Goal: Information Seeking & Learning: Check status

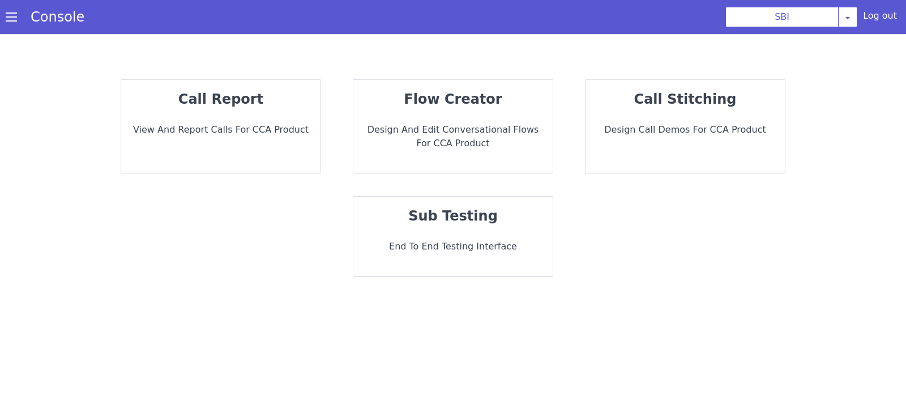
click at [262, 134] on p "View and report calls for CCA Product" at bounding box center [220, 130] width 181 height 14
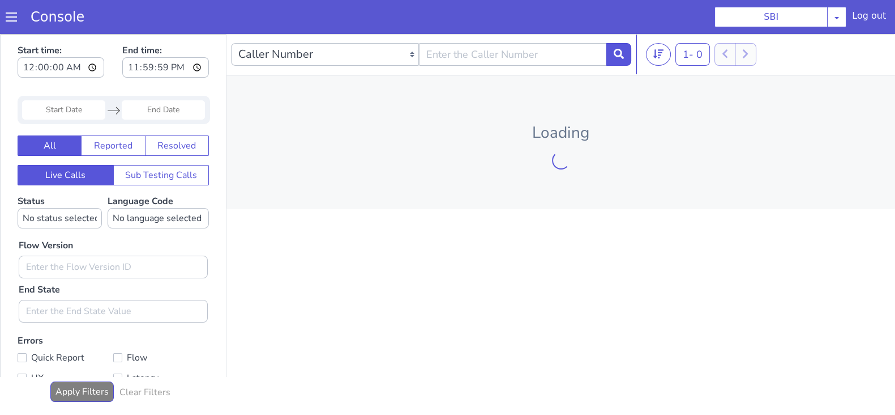
click at [89, 108] on input "Start Date" at bounding box center [63, 109] width 83 height 19
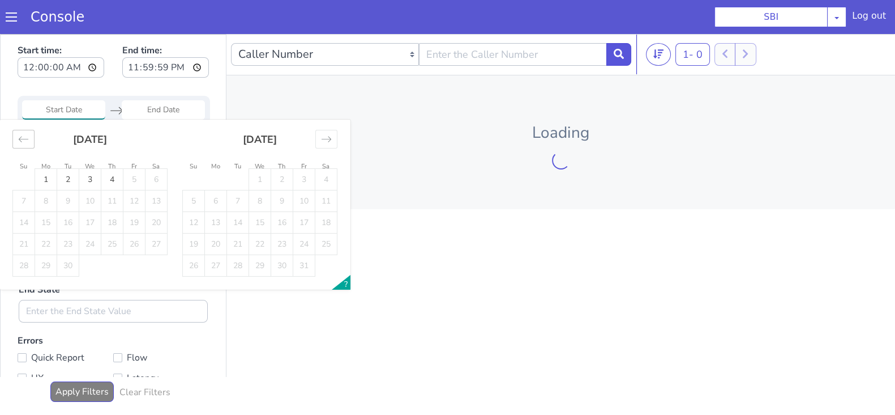
click at [25, 143] on icon "Move backward to switch to the previous month." at bounding box center [23, 139] width 11 height 11
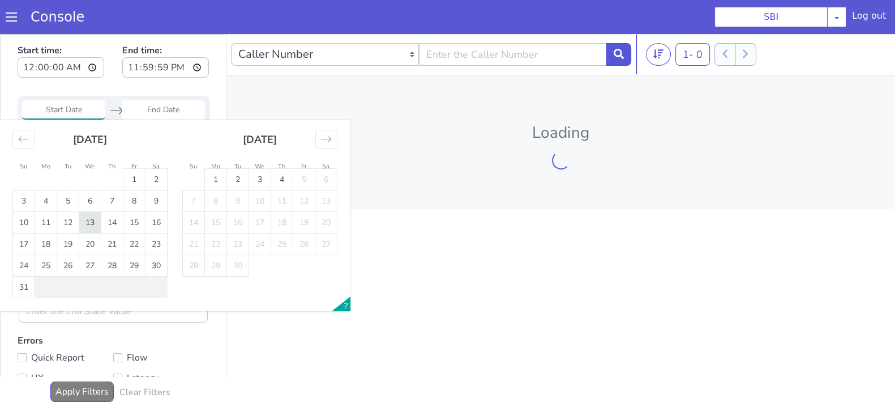
click at [87, 222] on td "13" at bounding box center [90, 223] width 22 height 22
type input "13 Aug 2025"
click at [157, 109] on input "End Date" at bounding box center [163, 109] width 83 height 19
click at [92, 227] on td "13" at bounding box center [90, 223] width 22 height 22
type input "13 Aug 2025"
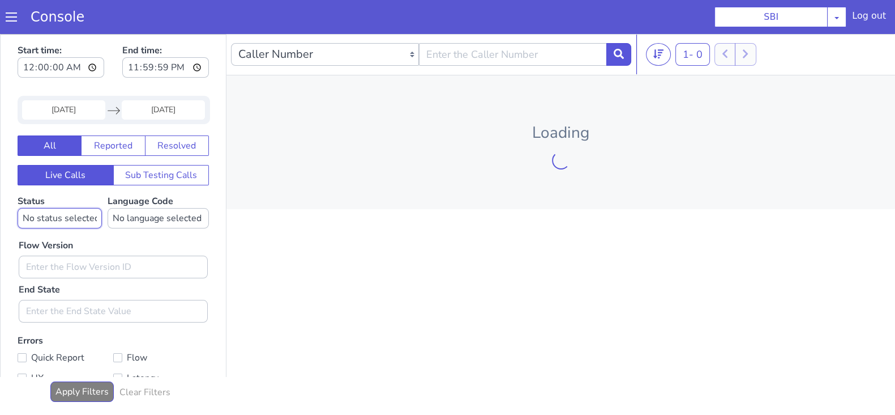
click at [66, 218] on select "No status selected HANGUP USER_HANGUP TRANSFER UNKNOWN" at bounding box center [60, 218] width 84 height 20
select select "TRANSFER"
click at [18, 208] on select "No status selected HANGUP USER_HANGUP TRANSFER UNKNOWN" at bounding box center [60, 218] width 84 height 20
click at [123, 217] on select "No language selected Hindi English Tamil Telugu Kanada Marathi Malayalam Gujara…" at bounding box center [158, 218] width 101 height 20
select select "en"
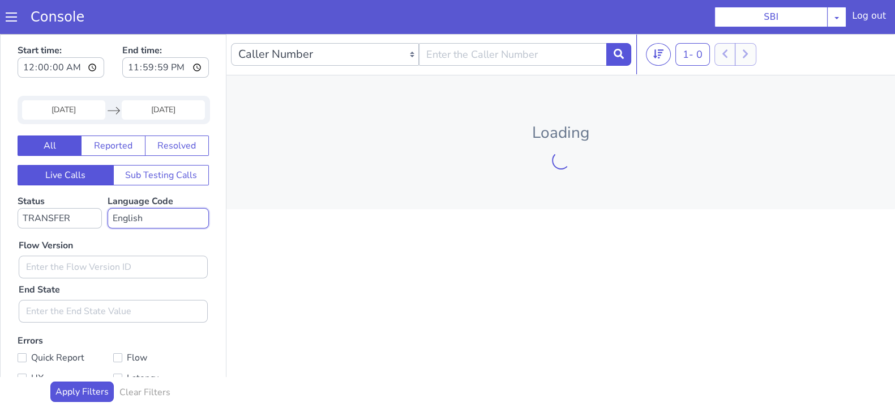
click at [108, 208] on select "No language selected Hindi English Tamil Telugu Kanada Marathi Malayalam Gujara…" at bounding box center [158, 218] width 101 height 20
click at [59, 263] on input "text" at bounding box center [113, 266] width 189 height 23
type input "0.1.2"
click at [614, 54] on icon at bounding box center [619, 54] width 10 height 10
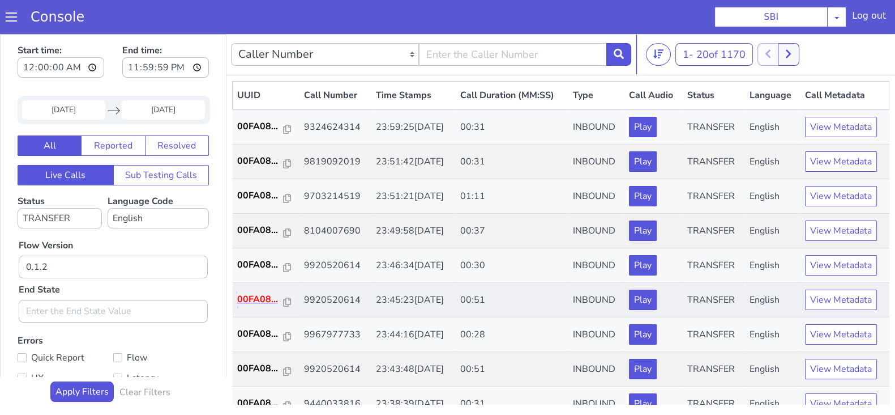
click at [262, 298] on p "00FA08..." at bounding box center [260, 299] width 46 height 14
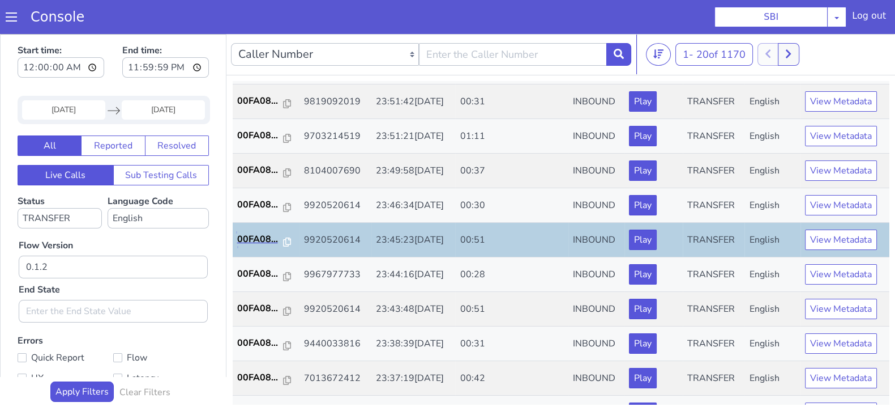
scroll to position [70, 0]
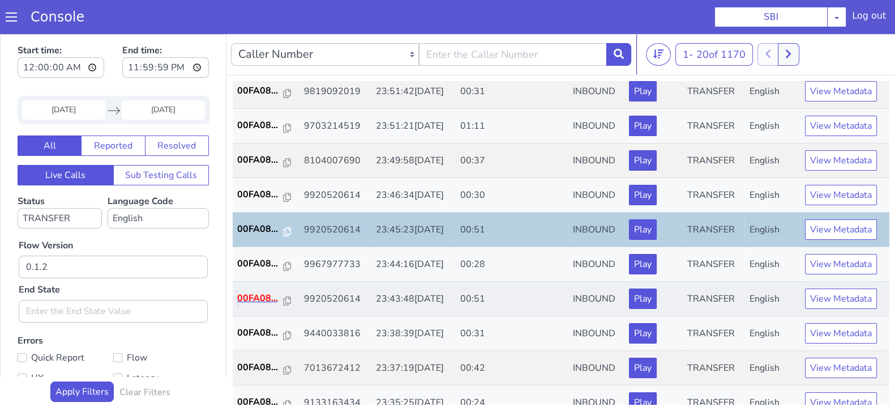
click at [262, 298] on p "00FA08..." at bounding box center [260, 298] width 46 height 14
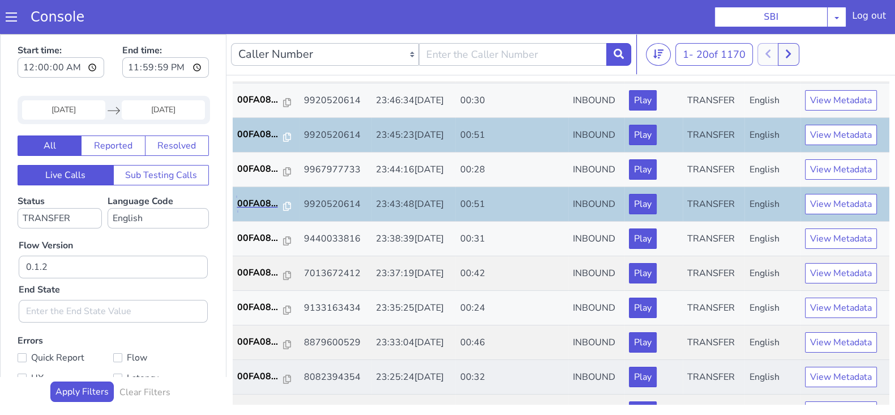
scroll to position [212, 0]
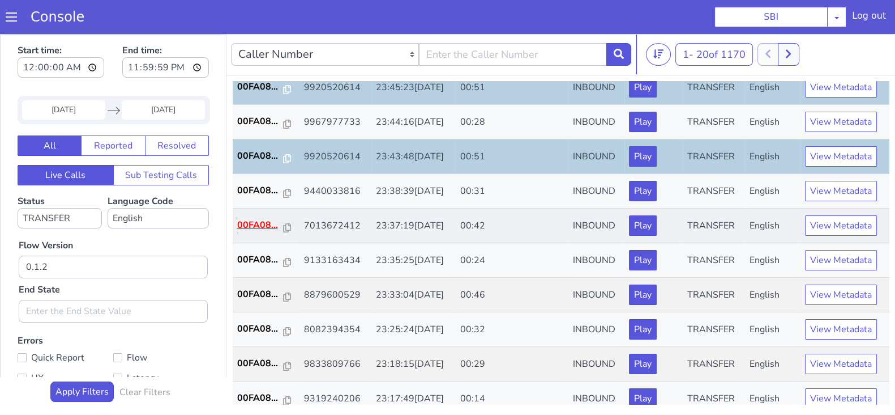
click at [258, 224] on p "00FA08..." at bounding box center [260, 225] width 46 height 14
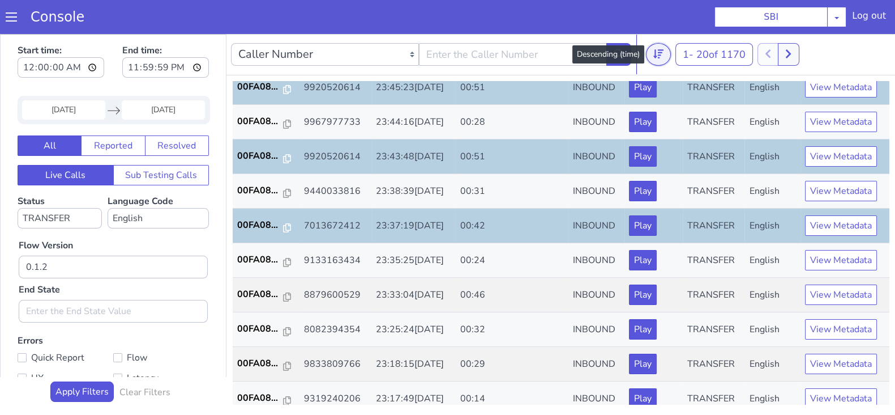
click at [657, 52] on icon at bounding box center [658, 54] width 10 height 10
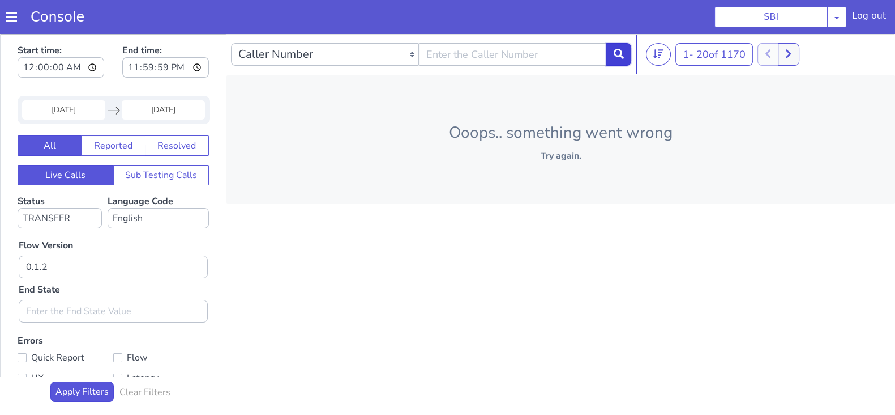
click at [617, 61] on button at bounding box center [618, 54] width 25 height 23
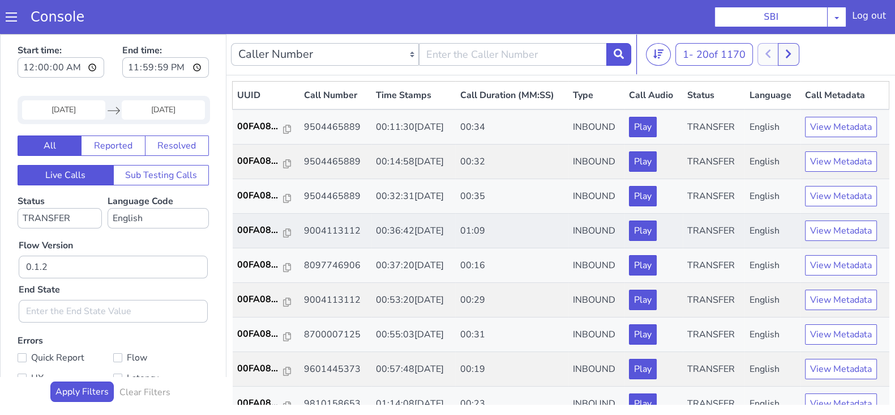
click at [253, 220] on td "00FA08..." at bounding box center [266, 230] width 67 height 35
click at [254, 225] on p "00FA08..." at bounding box center [260, 230] width 46 height 14
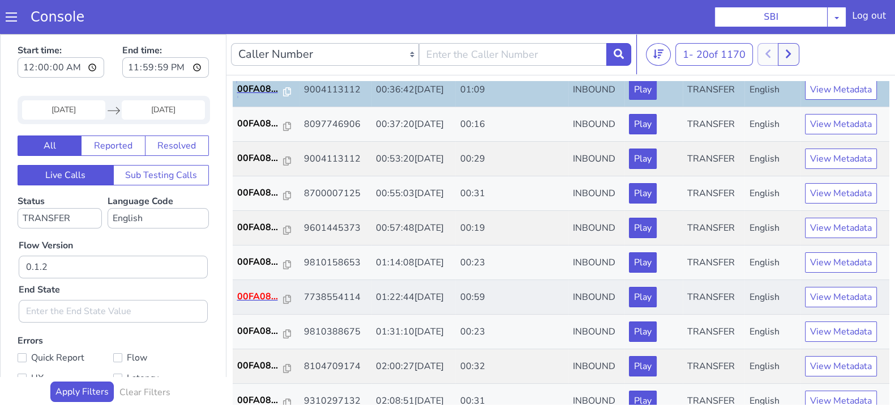
scroll to position [212, 0]
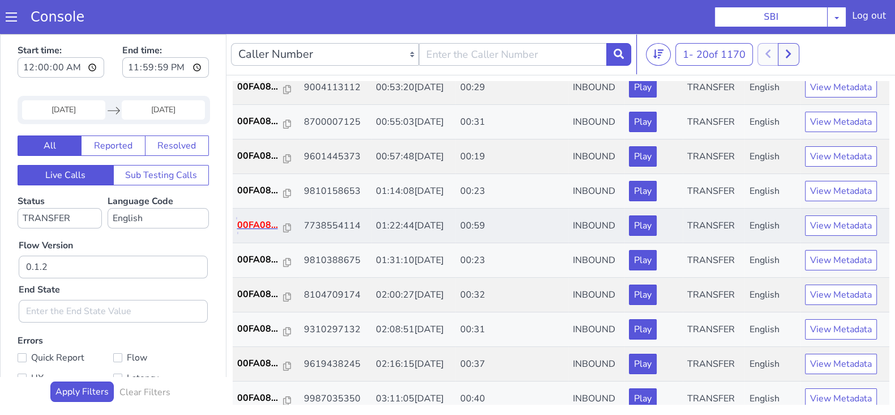
click at [241, 221] on p "00FA08..." at bounding box center [260, 225] width 46 height 14
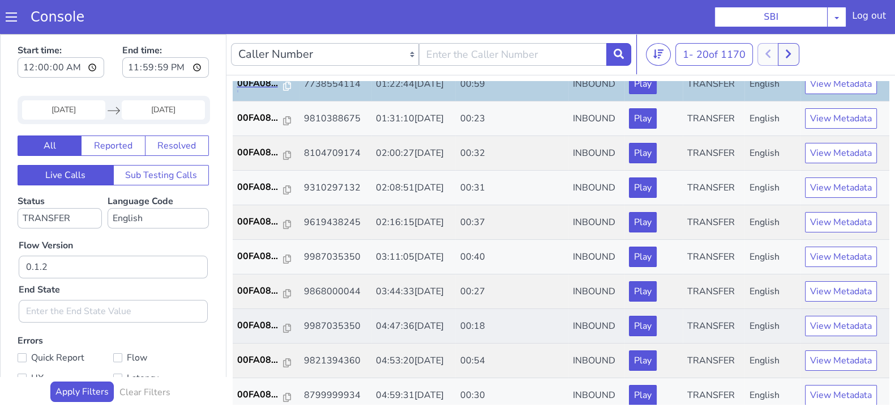
scroll to position [394, 0]
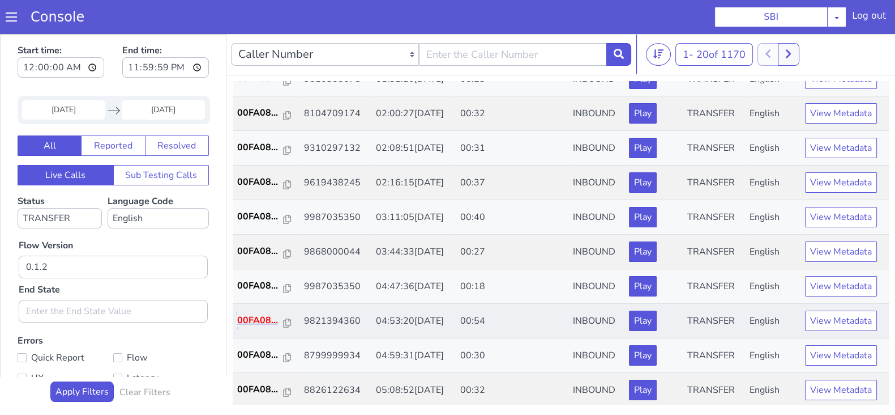
click at [262, 318] on p "00FA08..." at bounding box center [260, 320] width 46 height 14
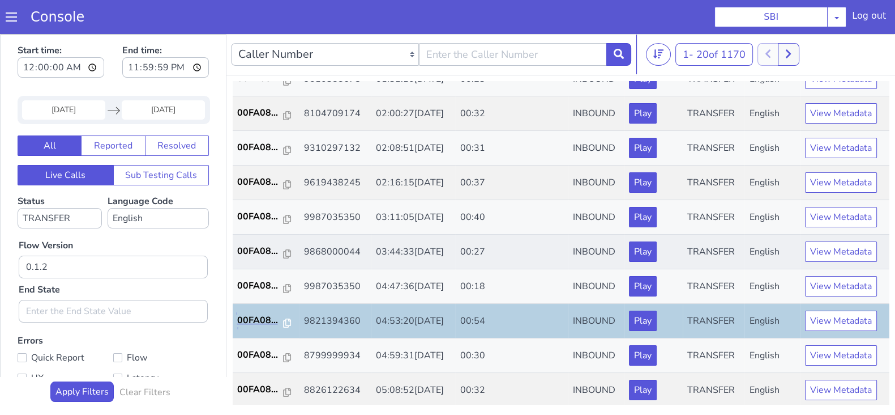
scroll to position [3, 0]
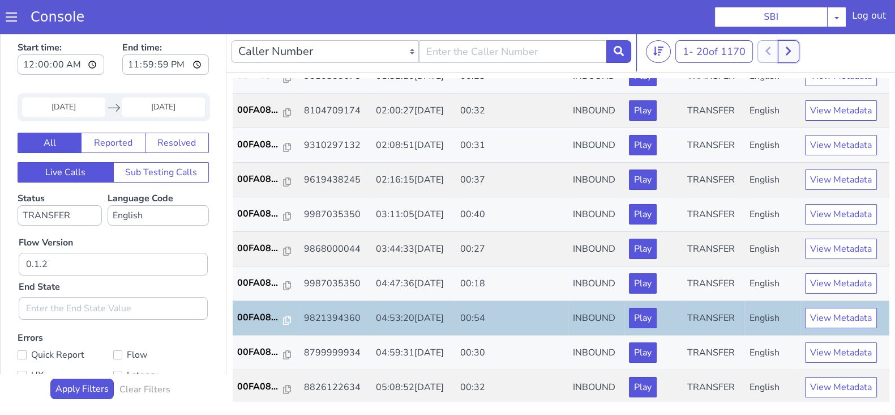
click at [786, 48] on button at bounding box center [788, 51] width 21 height 23
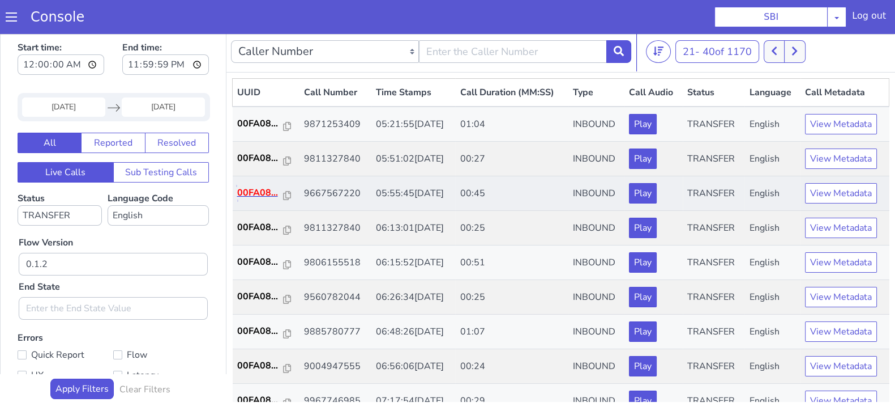
click at [263, 186] on p "00FA08..." at bounding box center [260, 193] width 46 height 14
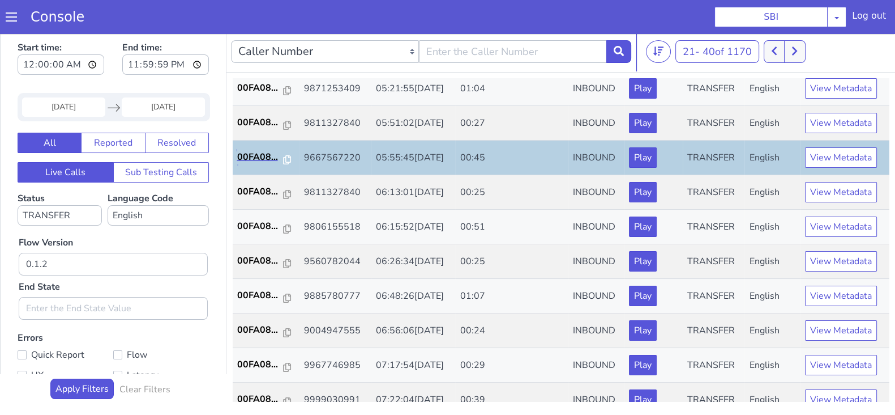
scroll to position [212, 0]
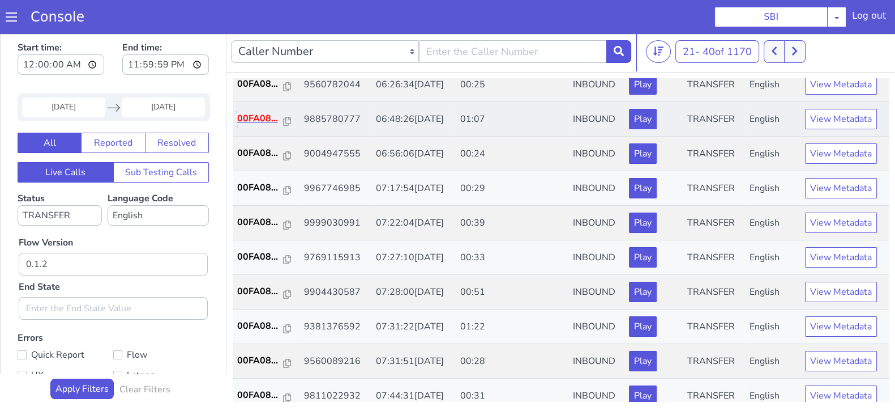
click at [251, 113] on p "00FA08..." at bounding box center [260, 119] width 46 height 14
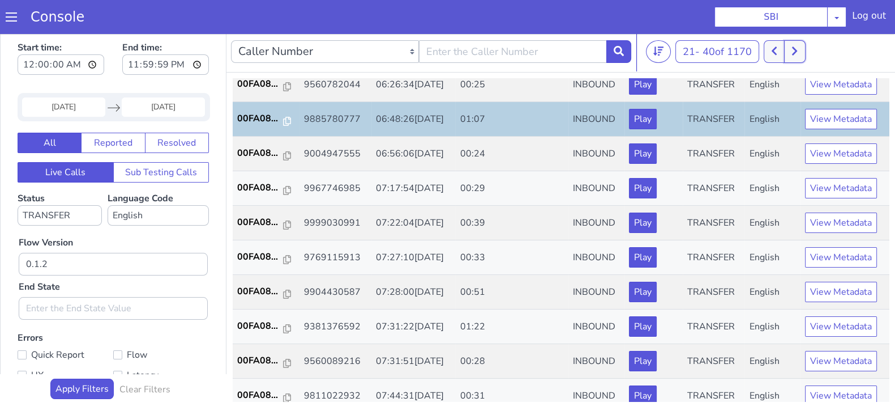
click at [796, 46] on icon at bounding box center [795, 51] width 6 height 10
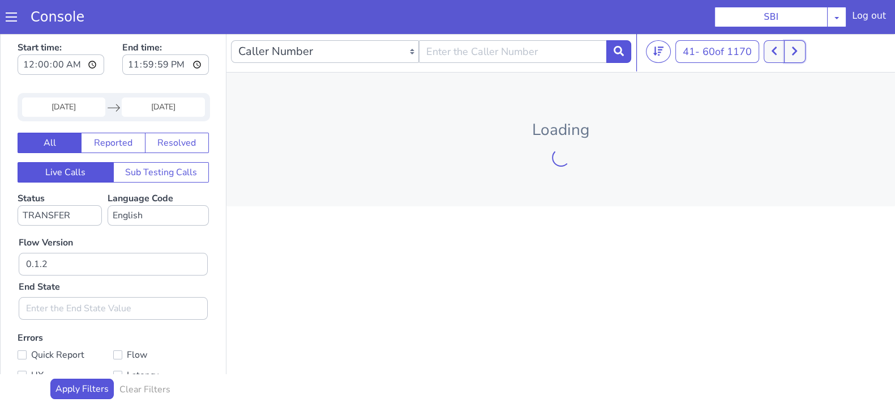
click at [796, 46] on icon at bounding box center [795, 51] width 6 height 10
click at [796, 46] on button at bounding box center [794, 51] width 21 height 23
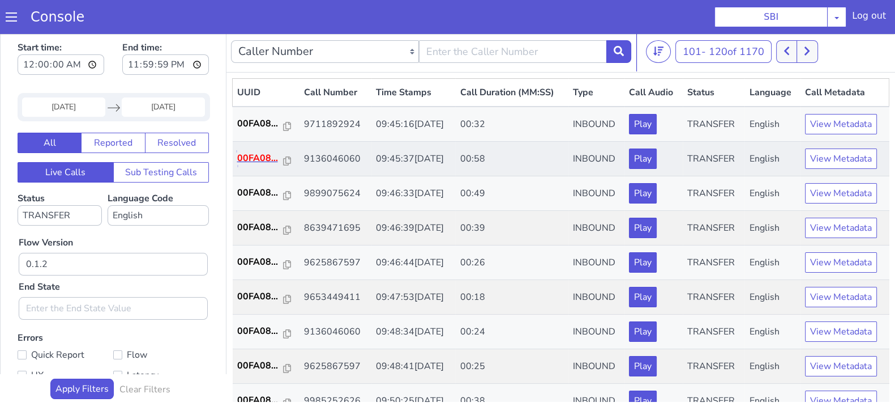
click at [258, 158] on p "00FA08..." at bounding box center [260, 158] width 46 height 14
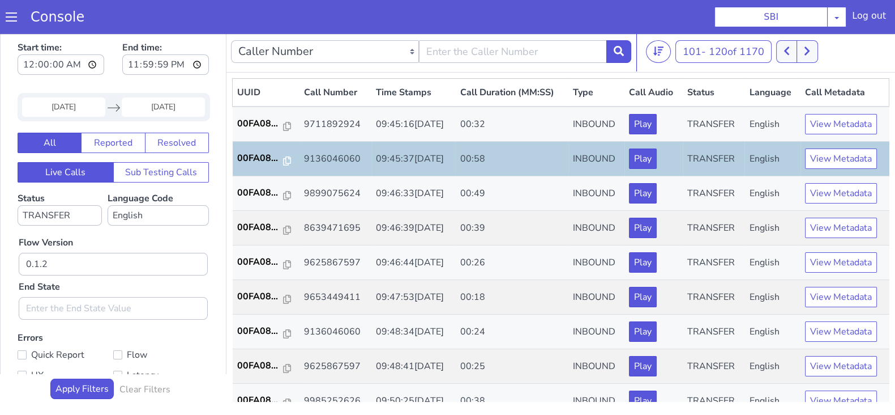
click at [73, 101] on input "13 Aug 2025" at bounding box center [63, 106] width 83 height 19
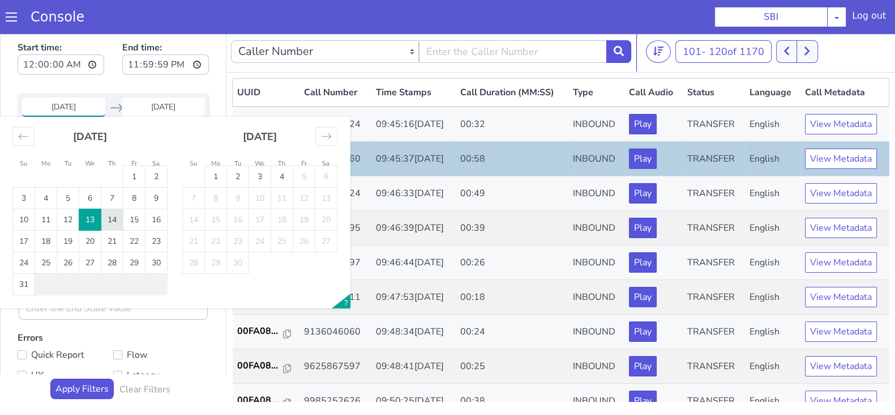
click at [110, 221] on td "14" at bounding box center [112, 220] width 22 height 22
type input "14 Aug 2025"
click at [159, 103] on input "End Date" at bounding box center [163, 106] width 83 height 19
click at [116, 217] on td "14" at bounding box center [112, 220] width 22 height 22
type input "14 Aug 2025"
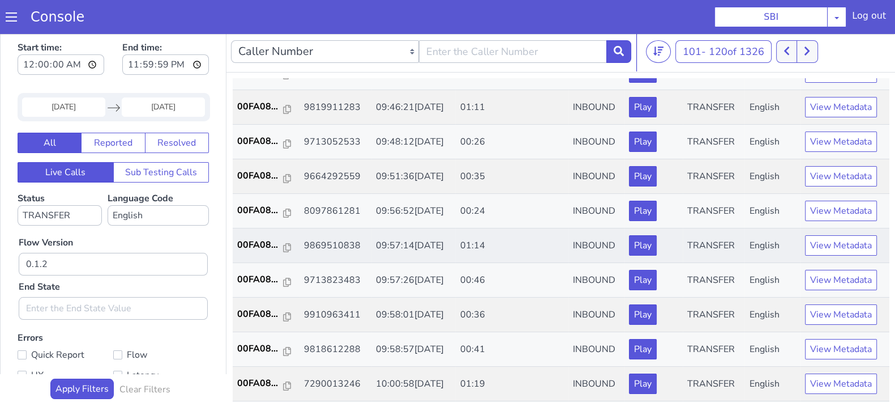
scroll to position [212, 0]
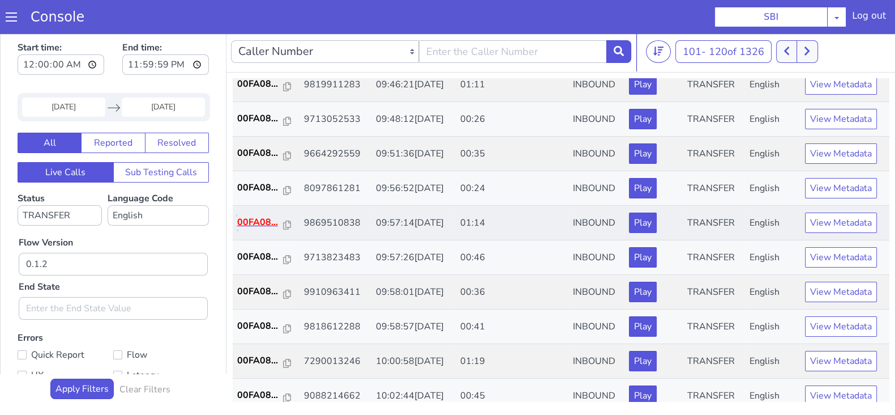
click at [257, 216] on p "00FA08..." at bounding box center [260, 222] width 46 height 14
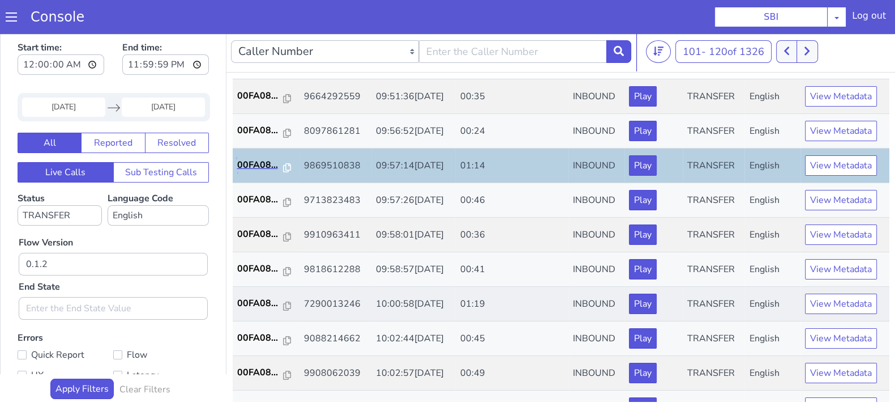
scroll to position [283, 0]
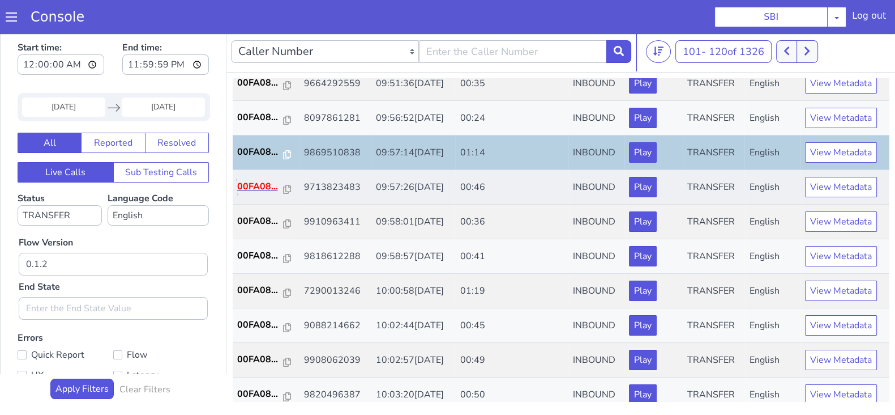
click at [256, 180] on p "00FA08..." at bounding box center [260, 187] width 46 height 14
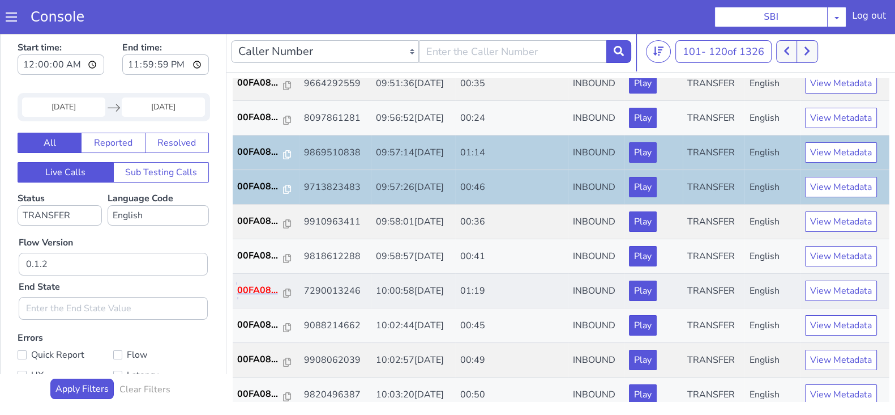
click at [258, 286] on p "00FA08..." at bounding box center [260, 290] width 46 height 14
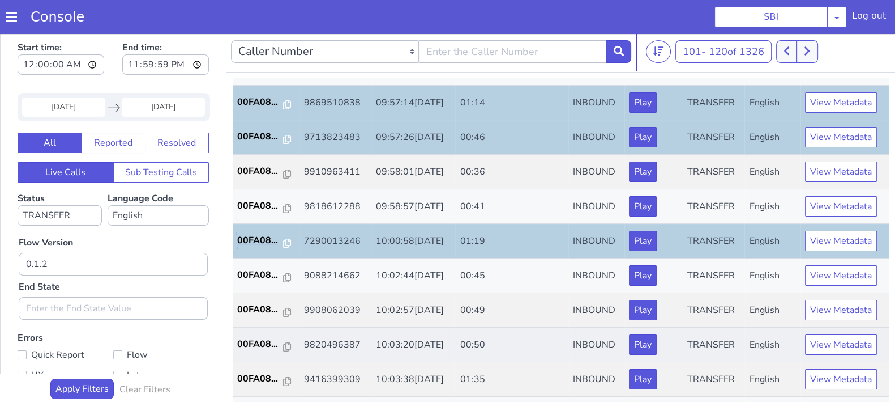
scroll to position [354, 0]
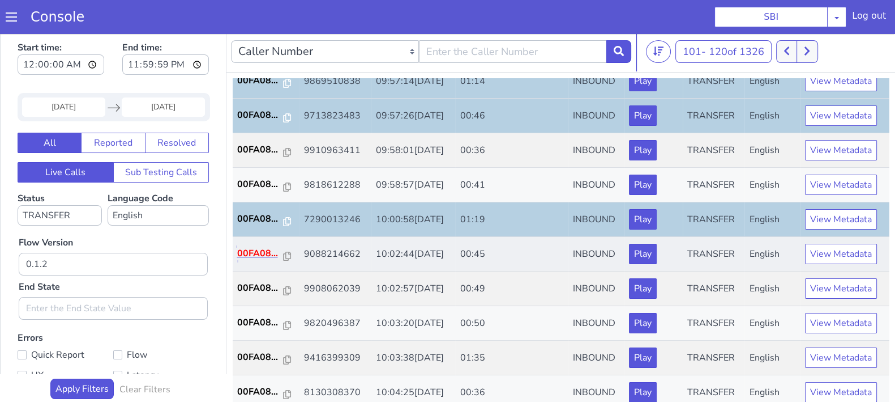
click at [249, 253] on p "00FA08..." at bounding box center [260, 253] width 46 height 14
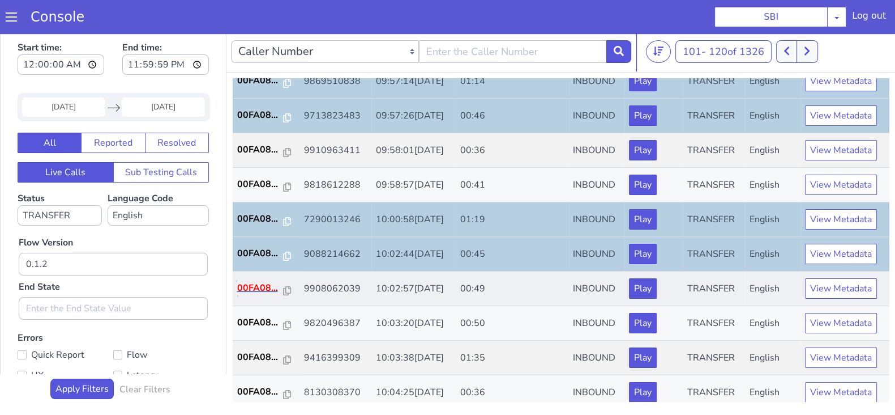
click at [253, 290] on p "00FA08..." at bounding box center [260, 288] width 46 height 14
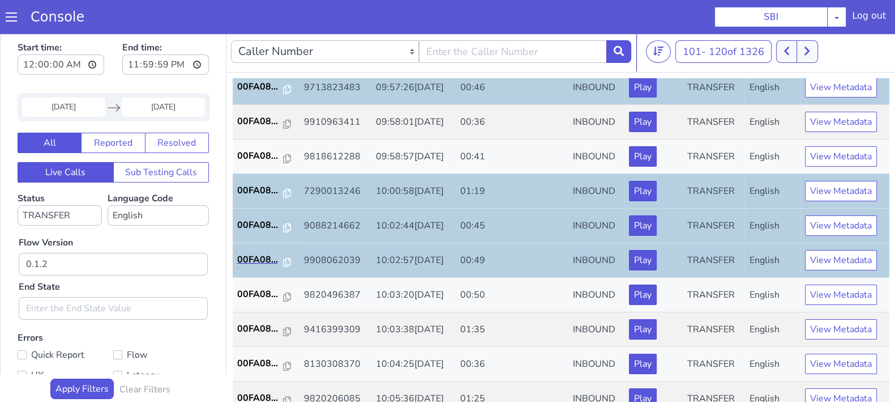
scroll to position [394, 0]
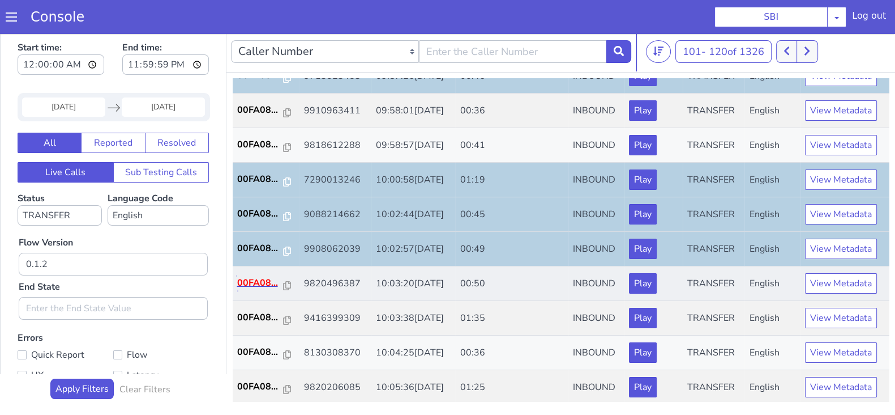
click at [258, 277] on p "00FA08..." at bounding box center [260, 283] width 46 height 14
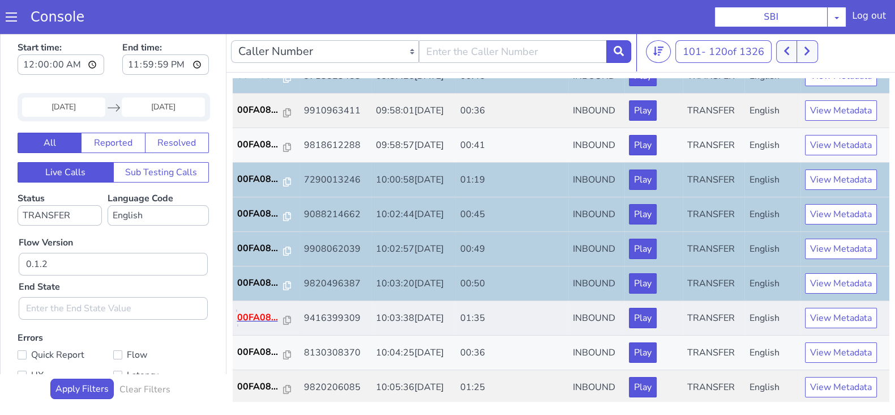
click at [262, 310] on p "00FA08..." at bounding box center [260, 317] width 46 height 14
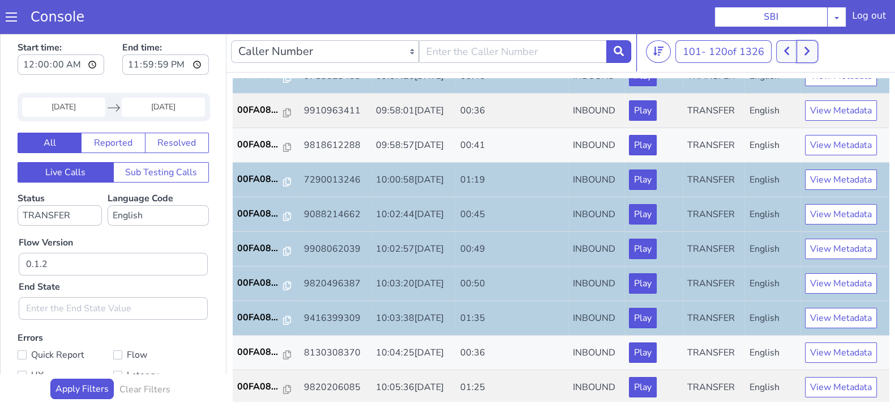
click at [810, 54] on icon at bounding box center [807, 51] width 6 height 10
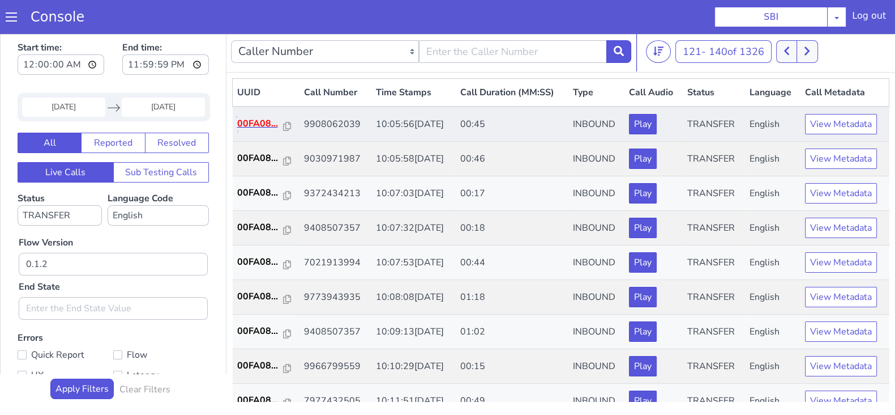
click at [251, 123] on p "00FA08..." at bounding box center [260, 124] width 46 height 14
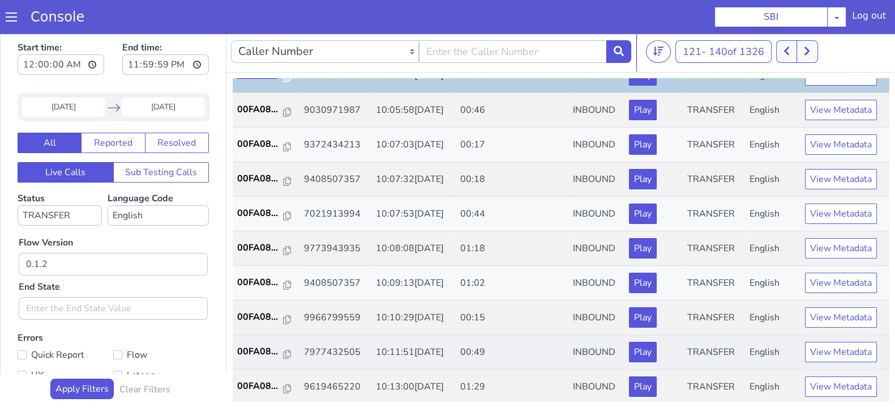
scroll to position [70, 0]
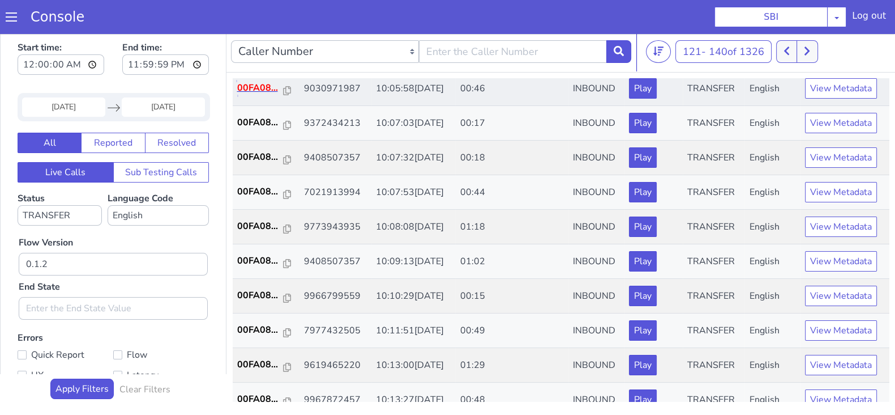
click at [258, 92] on p "00FA08..." at bounding box center [260, 88] width 46 height 14
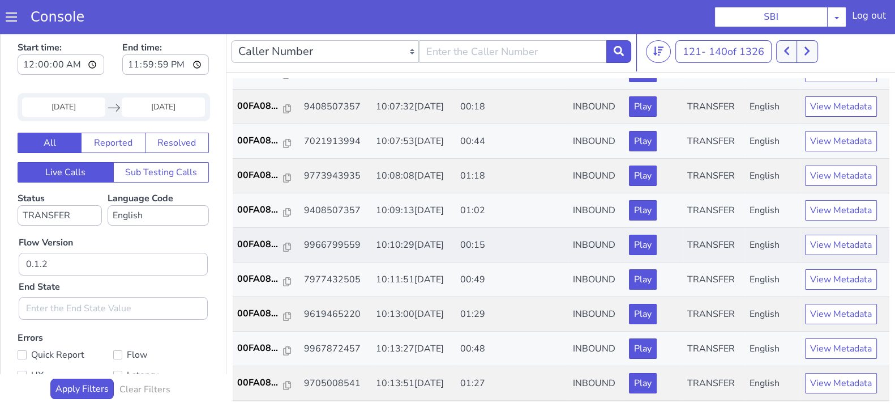
scroll to position [141, 0]
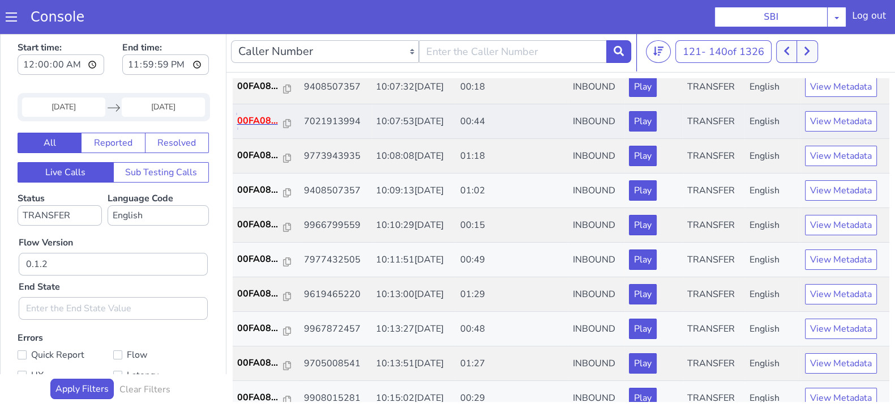
click at [255, 114] on p "00FA08..." at bounding box center [260, 121] width 46 height 14
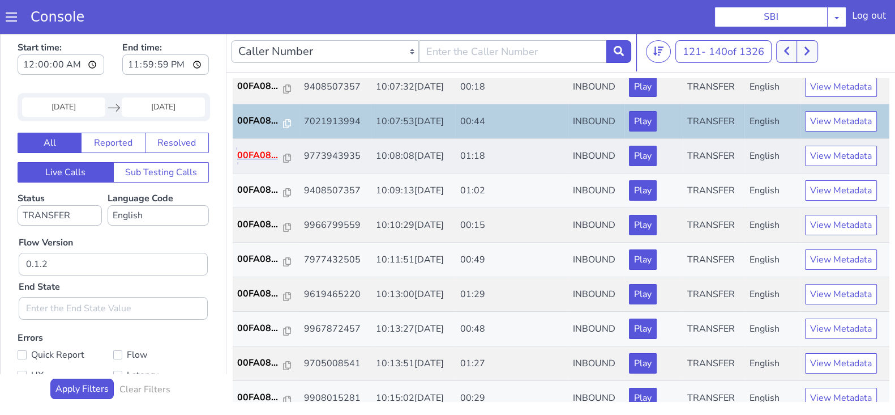
click at [263, 154] on p "00FA08..." at bounding box center [260, 155] width 46 height 14
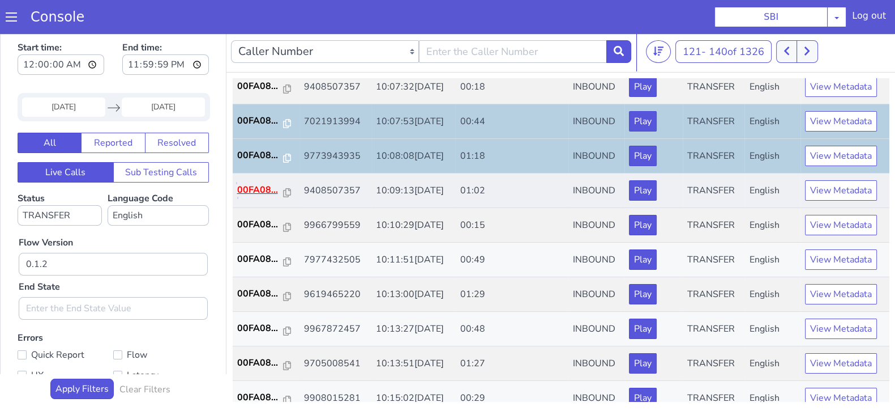
click at [251, 193] on p "00FA08..." at bounding box center [260, 190] width 46 height 14
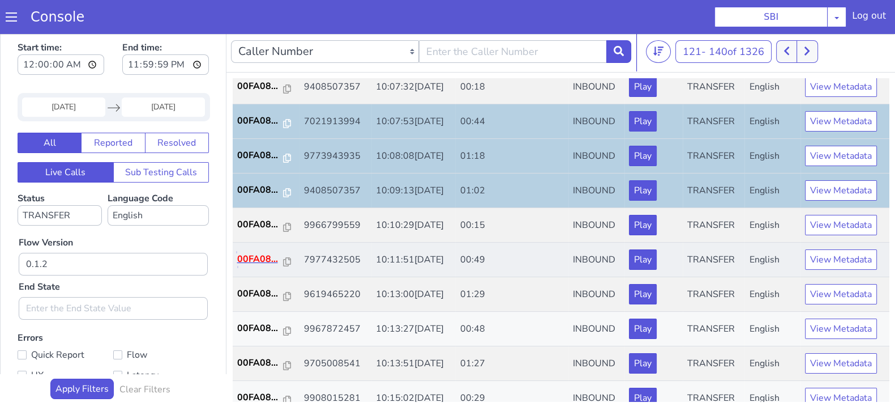
click at [264, 262] on p "00FA08..." at bounding box center [260, 259] width 46 height 14
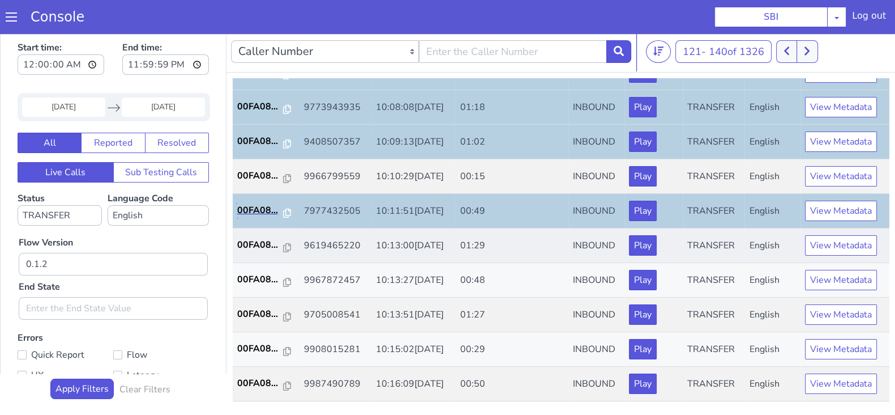
scroll to position [212, 0]
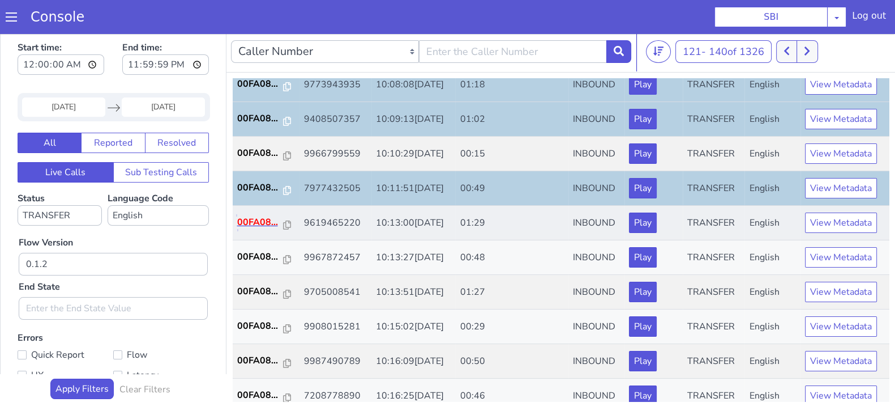
click at [257, 216] on p "00FA08..." at bounding box center [260, 222] width 46 height 14
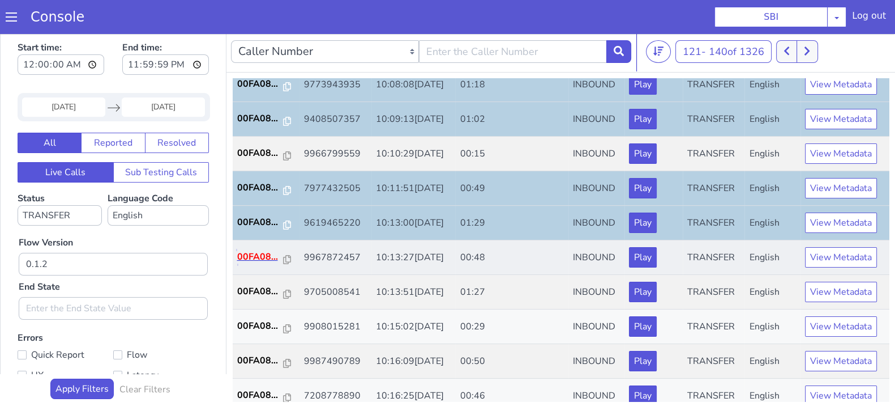
click at [241, 252] on p "00FA08..." at bounding box center [260, 257] width 46 height 14
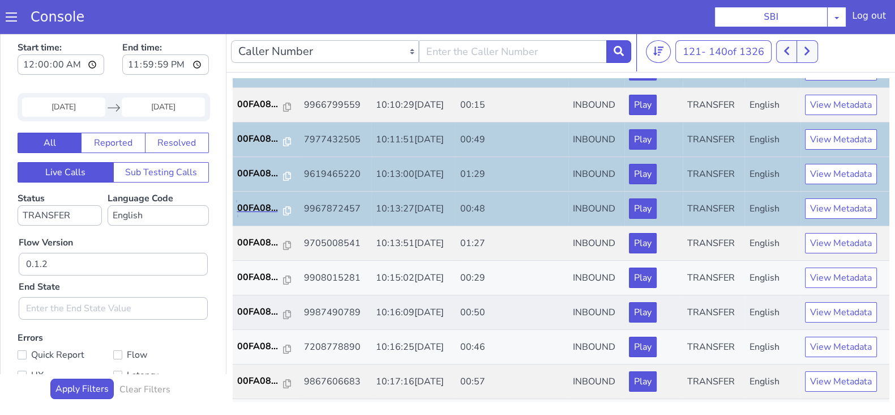
scroll to position [283, 0]
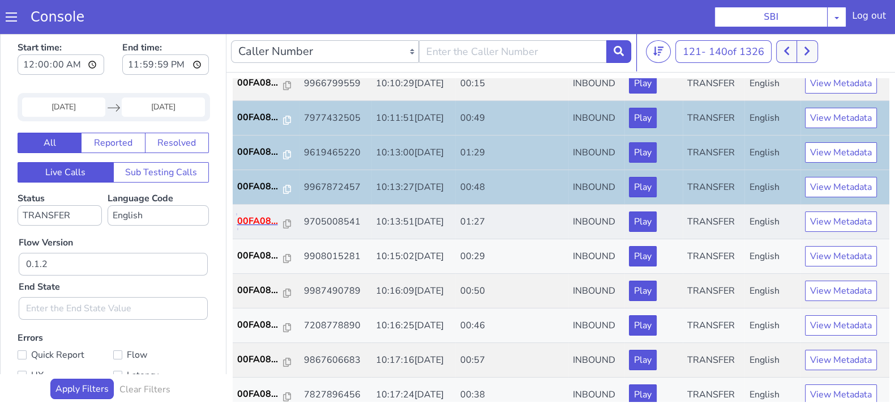
click at [266, 219] on p "00FA08..." at bounding box center [260, 221] width 46 height 14
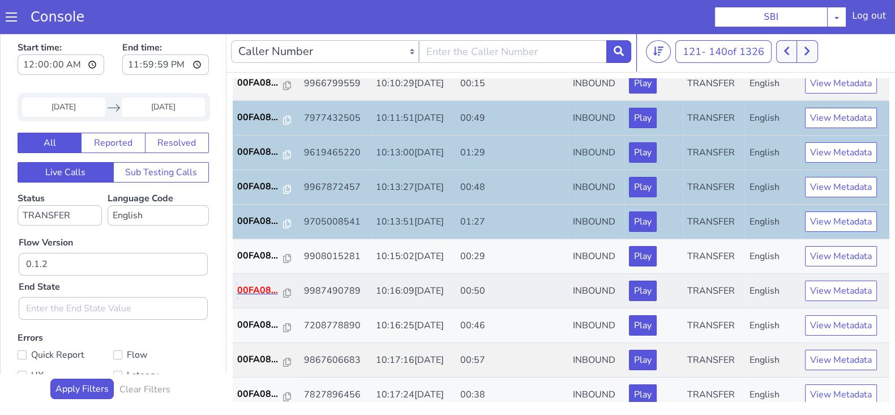
click at [255, 284] on p "00FA08..." at bounding box center [260, 290] width 46 height 14
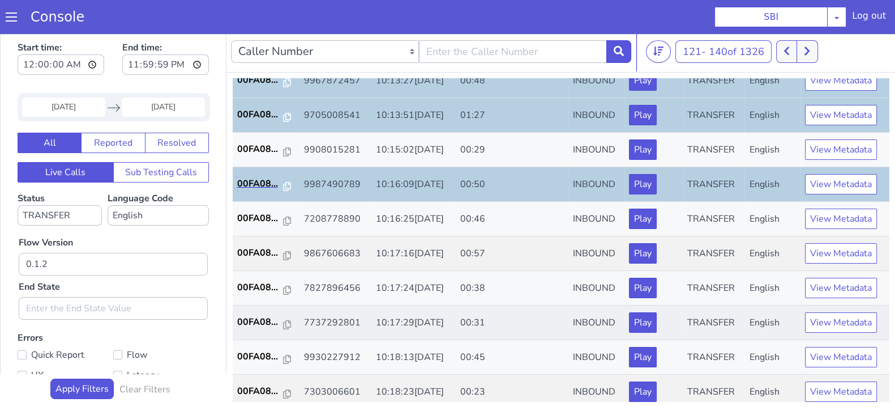
scroll to position [394, 0]
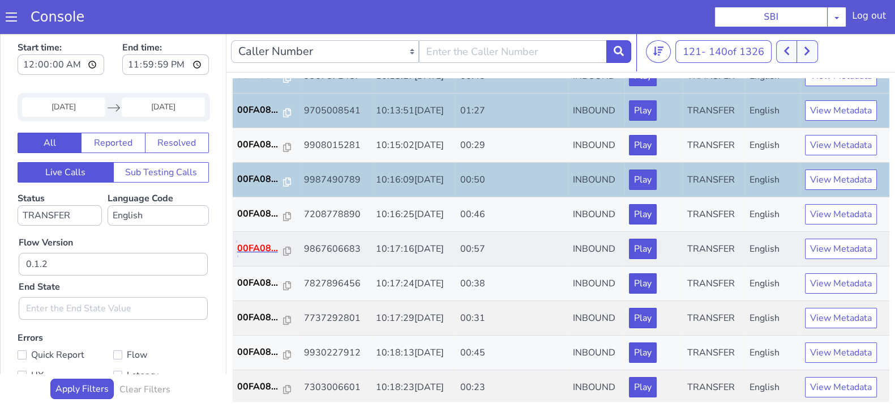
click at [255, 245] on p "00FA08..." at bounding box center [260, 248] width 46 height 14
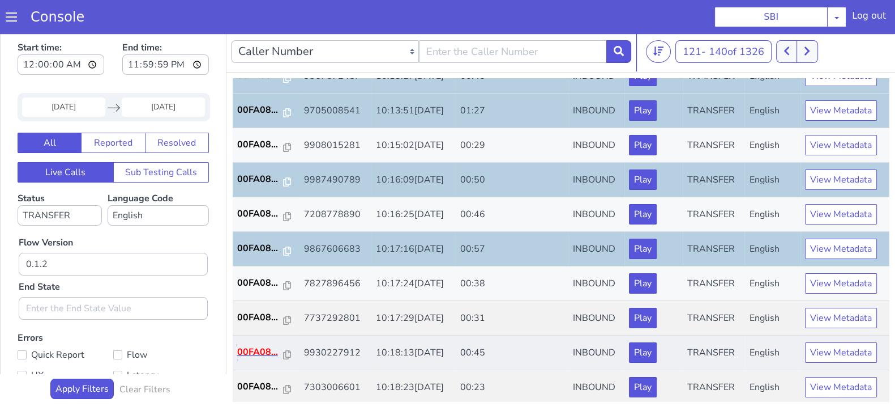
click at [249, 348] on p "00FA08..." at bounding box center [260, 352] width 46 height 14
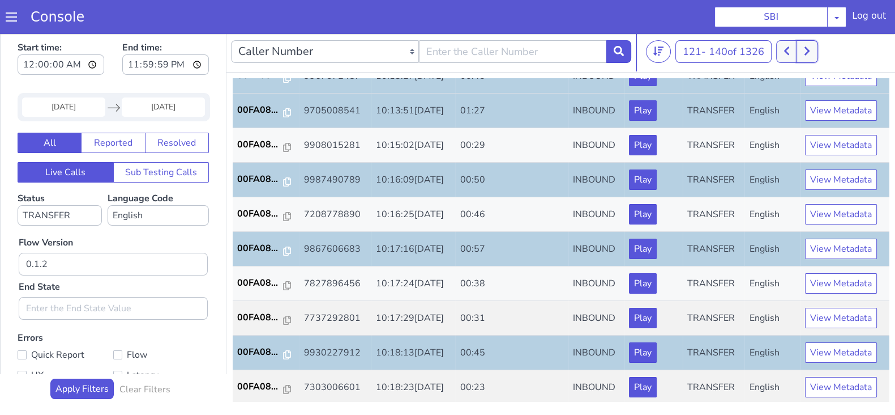
click at [810, 44] on button at bounding box center [807, 51] width 21 height 23
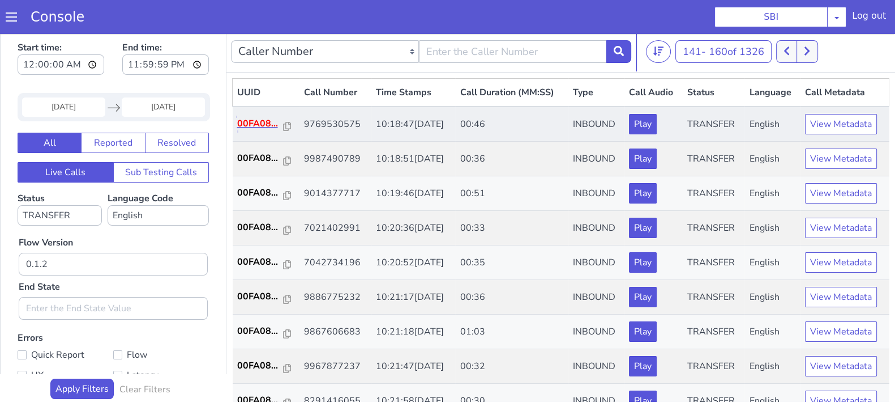
click at [246, 121] on p "00FA08..." at bounding box center [260, 124] width 46 height 14
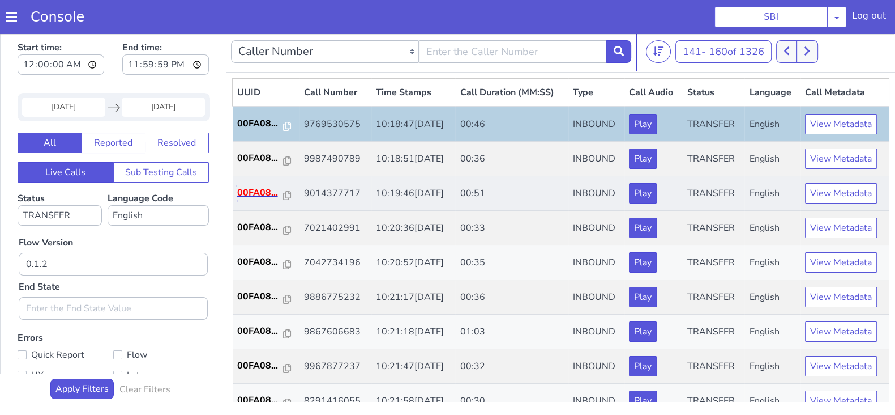
click at [260, 190] on p "00FA08..." at bounding box center [260, 193] width 46 height 14
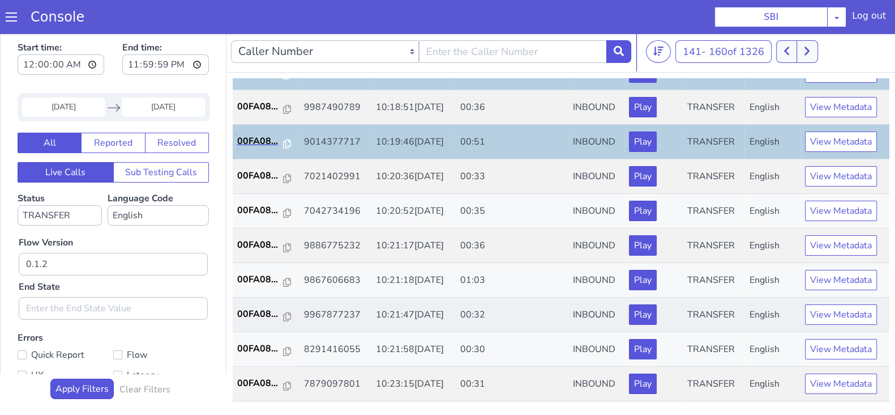
scroll to position [70, 0]
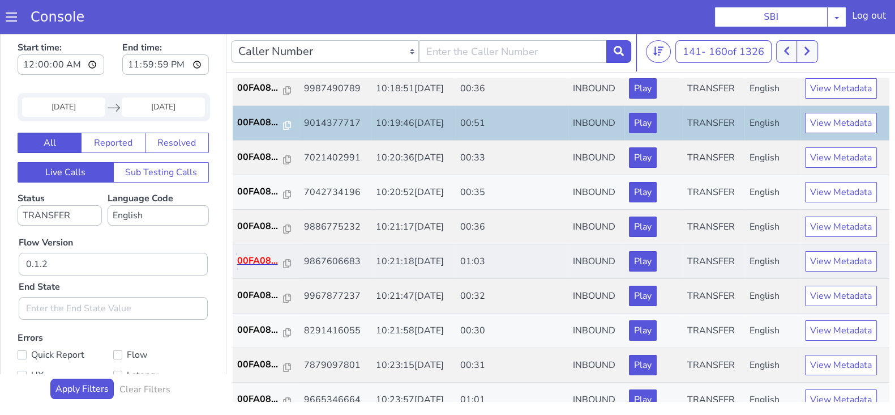
click at [264, 259] on p "00FA08..." at bounding box center [260, 261] width 46 height 14
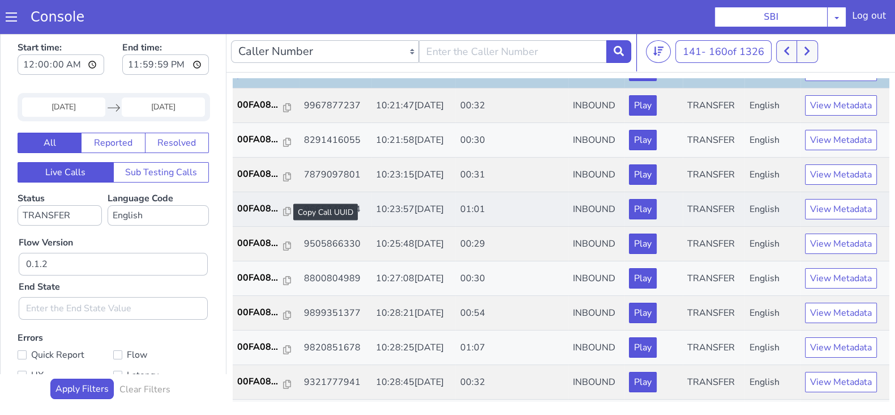
scroll to position [283, 0]
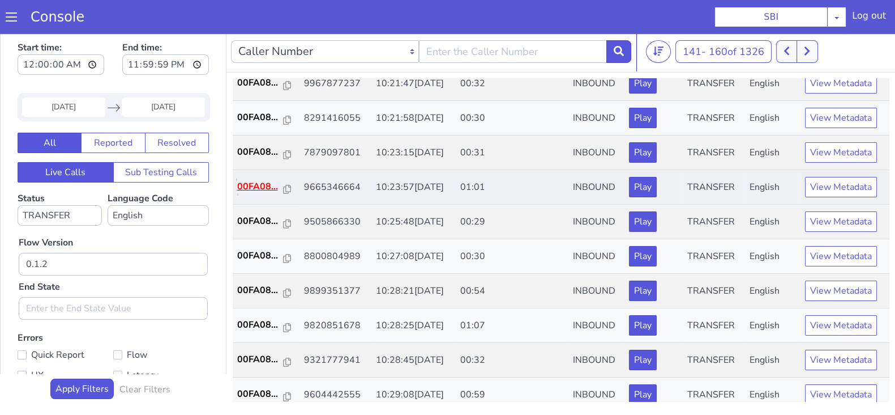
click at [266, 182] on p "00FA08..." at bounding box center [260, 187] width 46 height 14
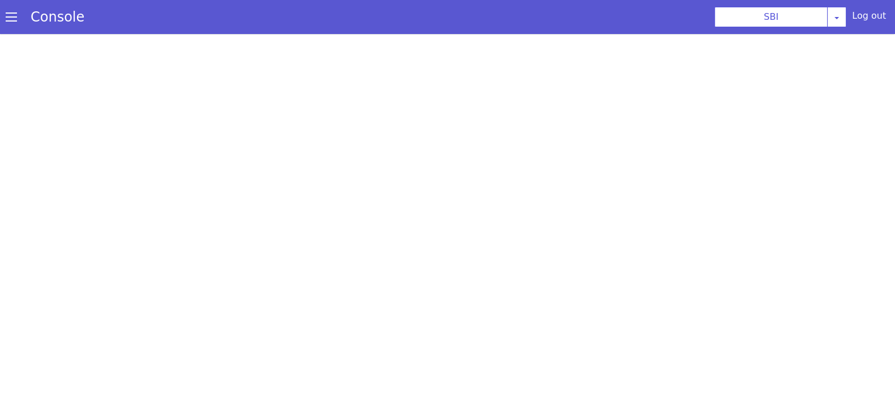
click at [304, 11] on section "Console SBI AO Smith Airtel DTH Pilot Airtel POC Alice Blue NT Aliceblue Americ…" at bounding box center [447, 17] width 895 height 34
